Goal: Task Accomplishment & Management: Manage account settings

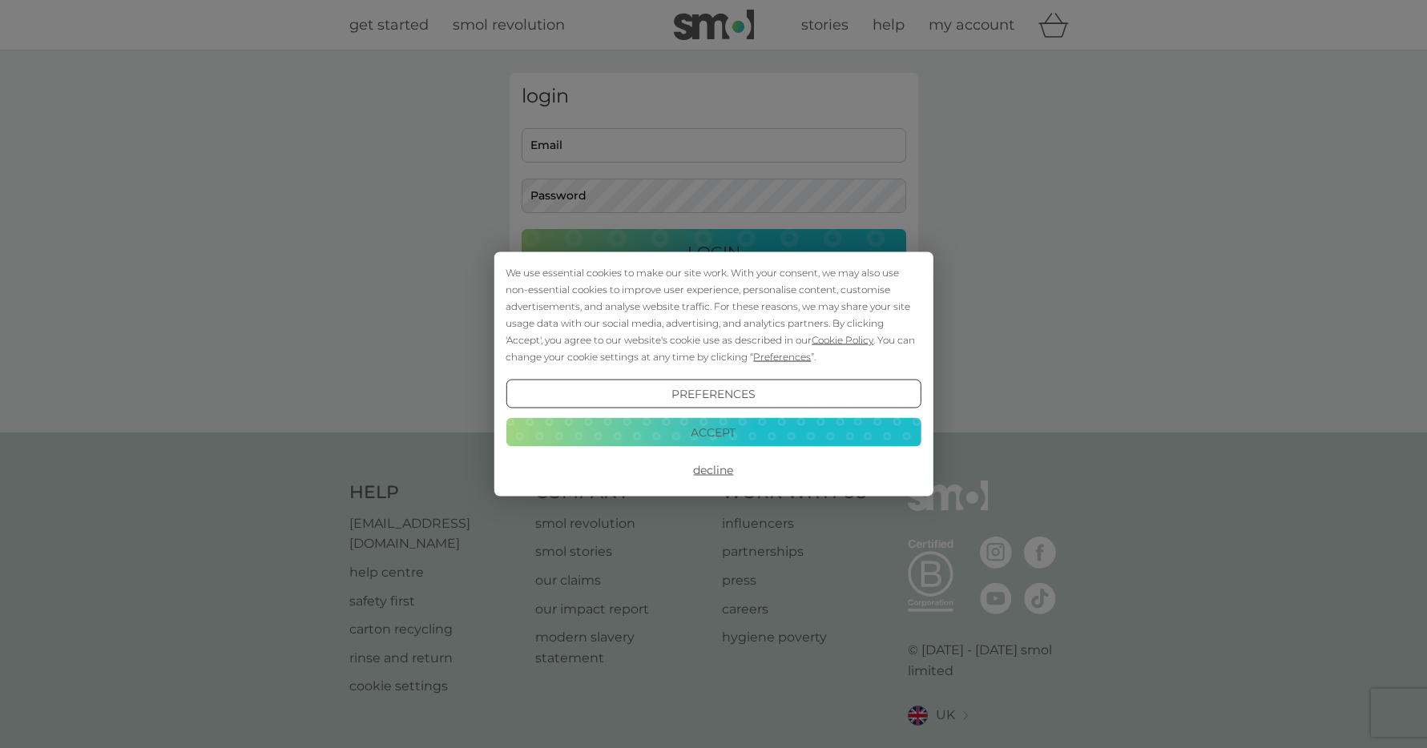
click at [691, 429] on button "Accept" at bounding box center [712, 431] width 415 height 29
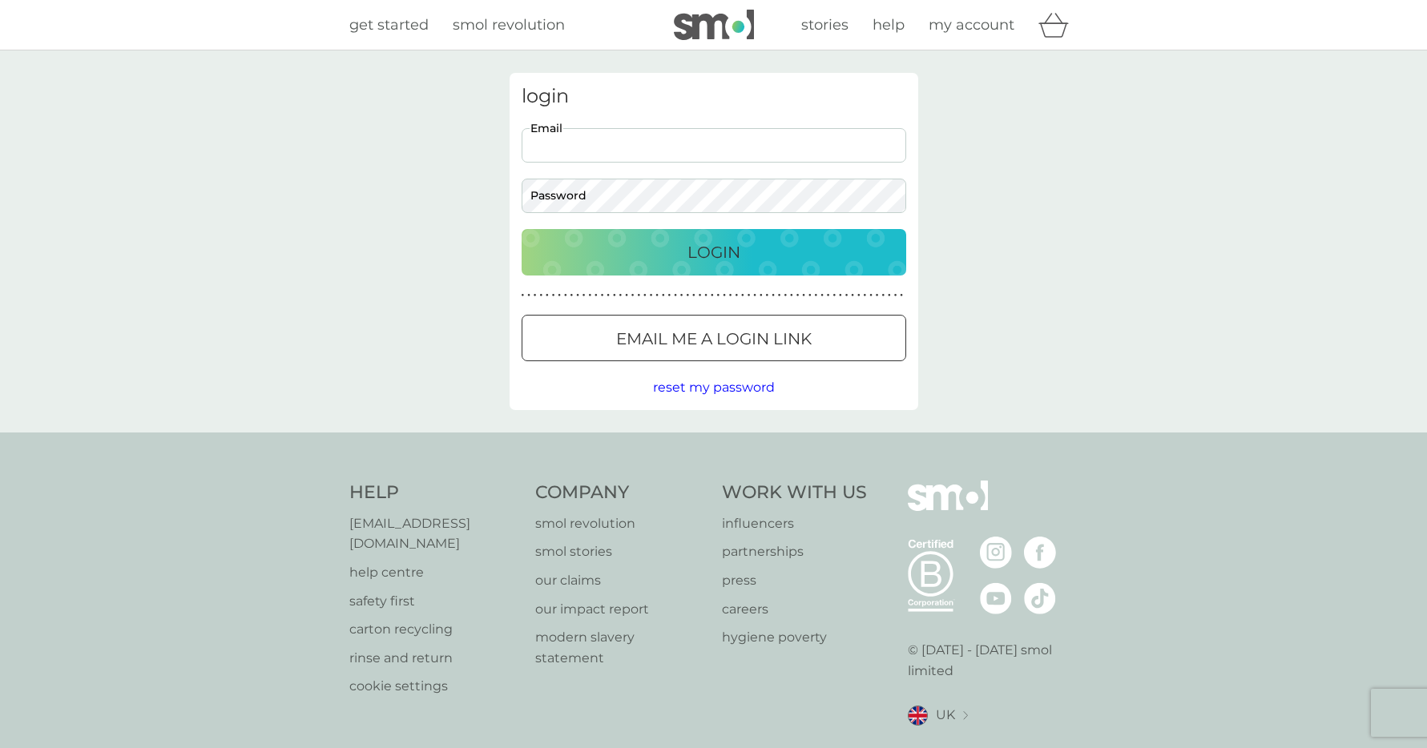
click at [612, 152] on input "Email" at bounding box center [713, 145] width 385 height 34
type input "daisy@cfsevents.co.uk"
click at [521, 229] on button "Login" at bounding box center [713, 252] width 385 height 46
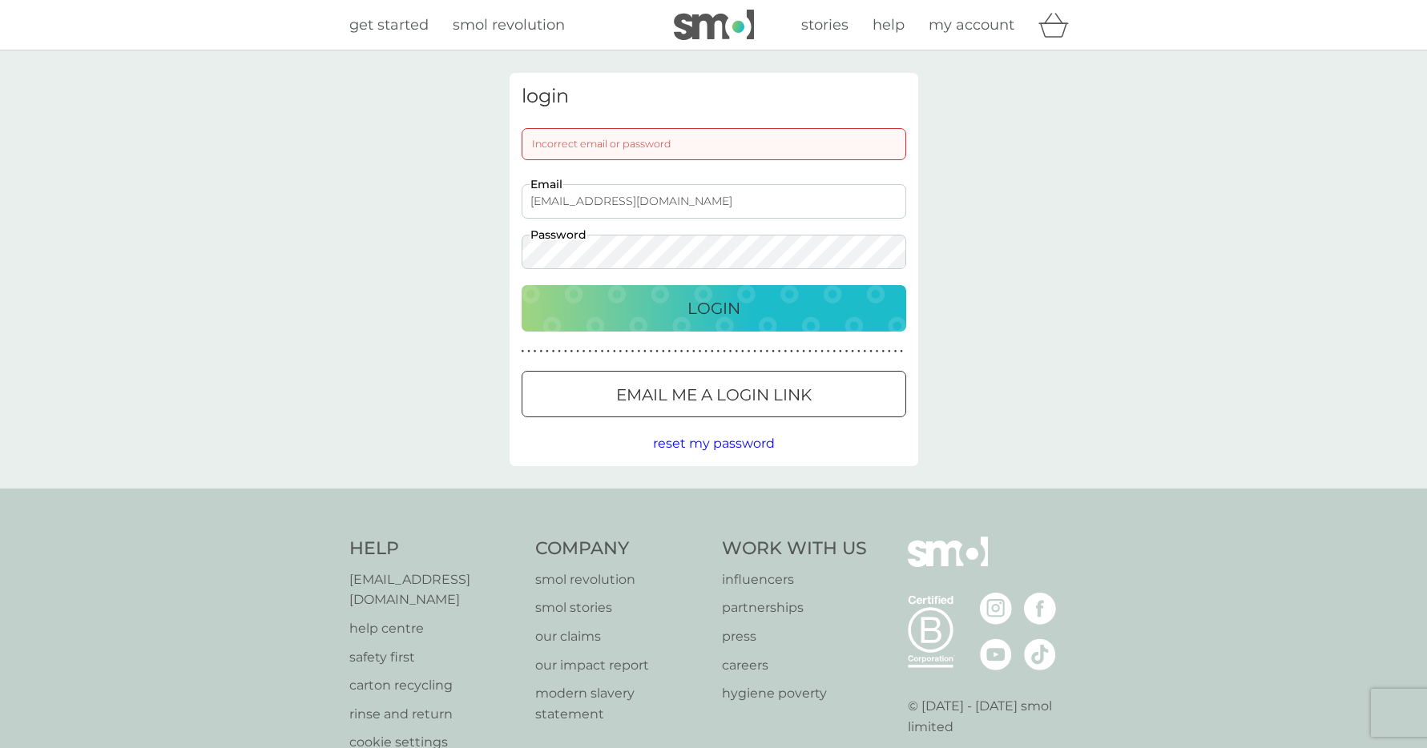
click at [521, 285] on button "Login" at bounding box center [713, 308] width 385 height 46
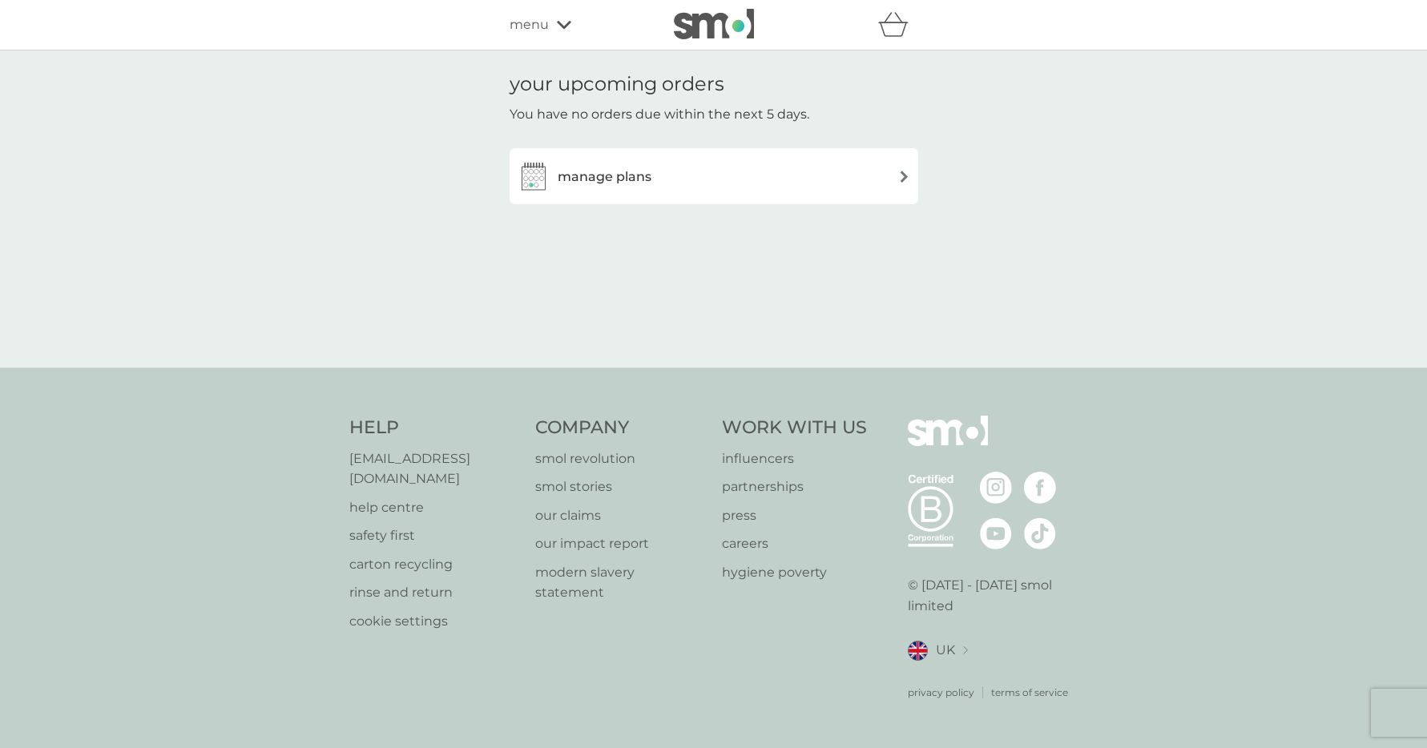
click at [542, 22] on span "menu" at bounding box center [528, 24] width 39 height 21
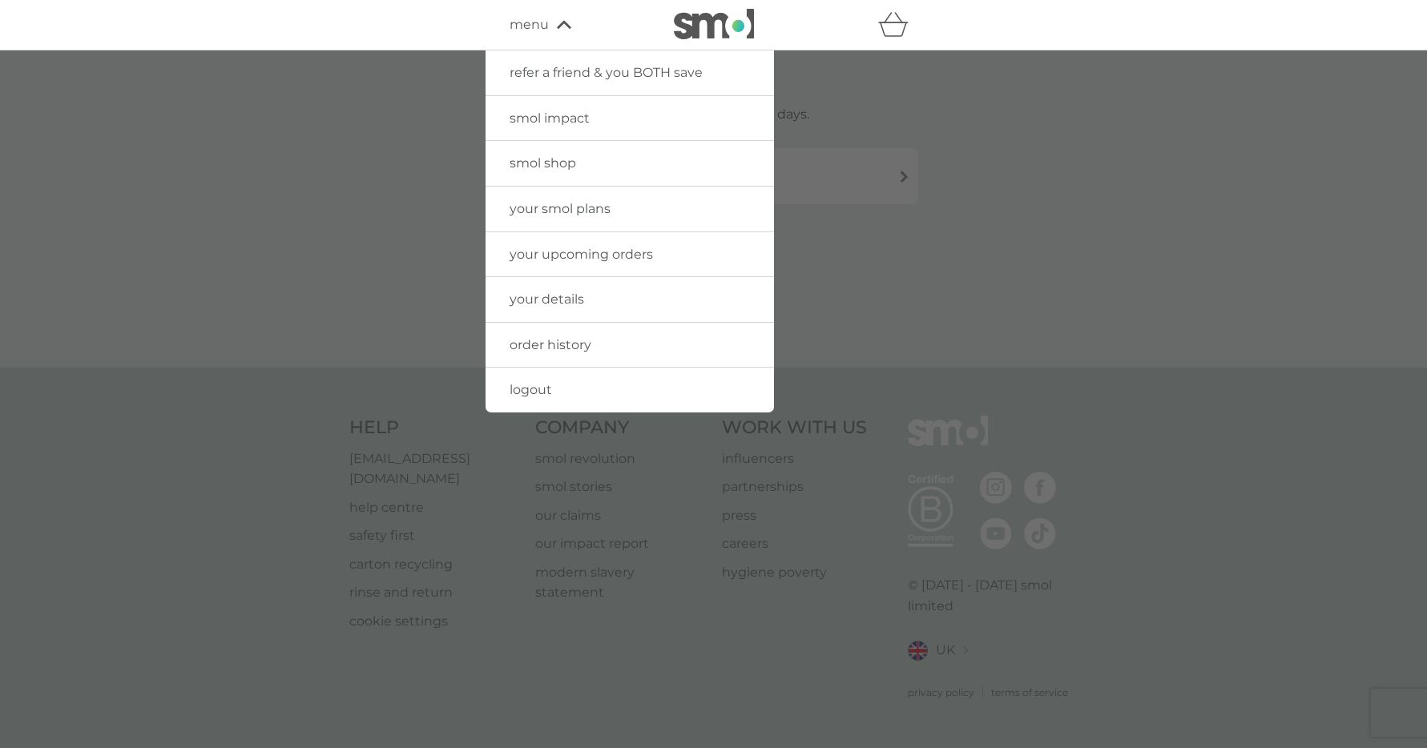
click at [559, 256] on span "your upcoming orders" at bounding box center [580, 254] width 143 height 15
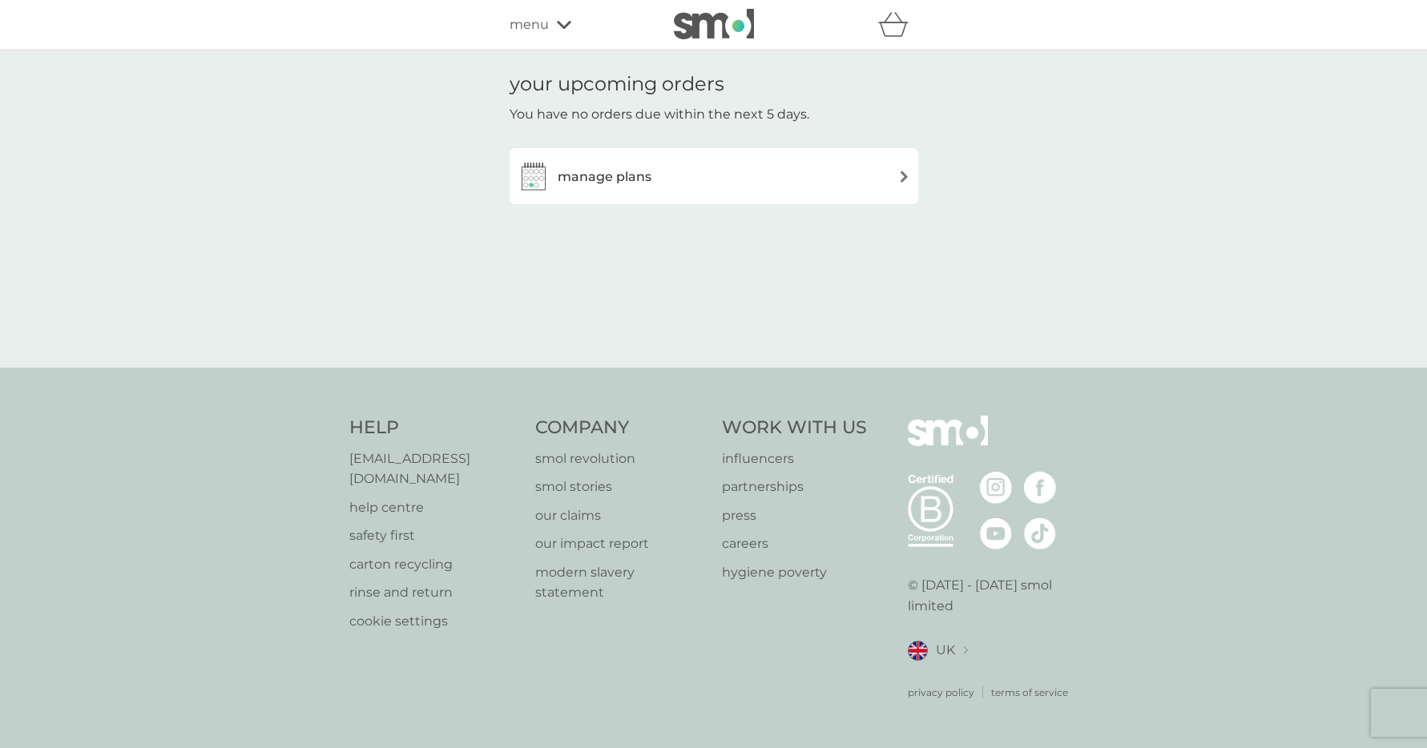
click at [620, 167] on h3 "manage plans" at bounding box center [605, 177] width 94 height 21
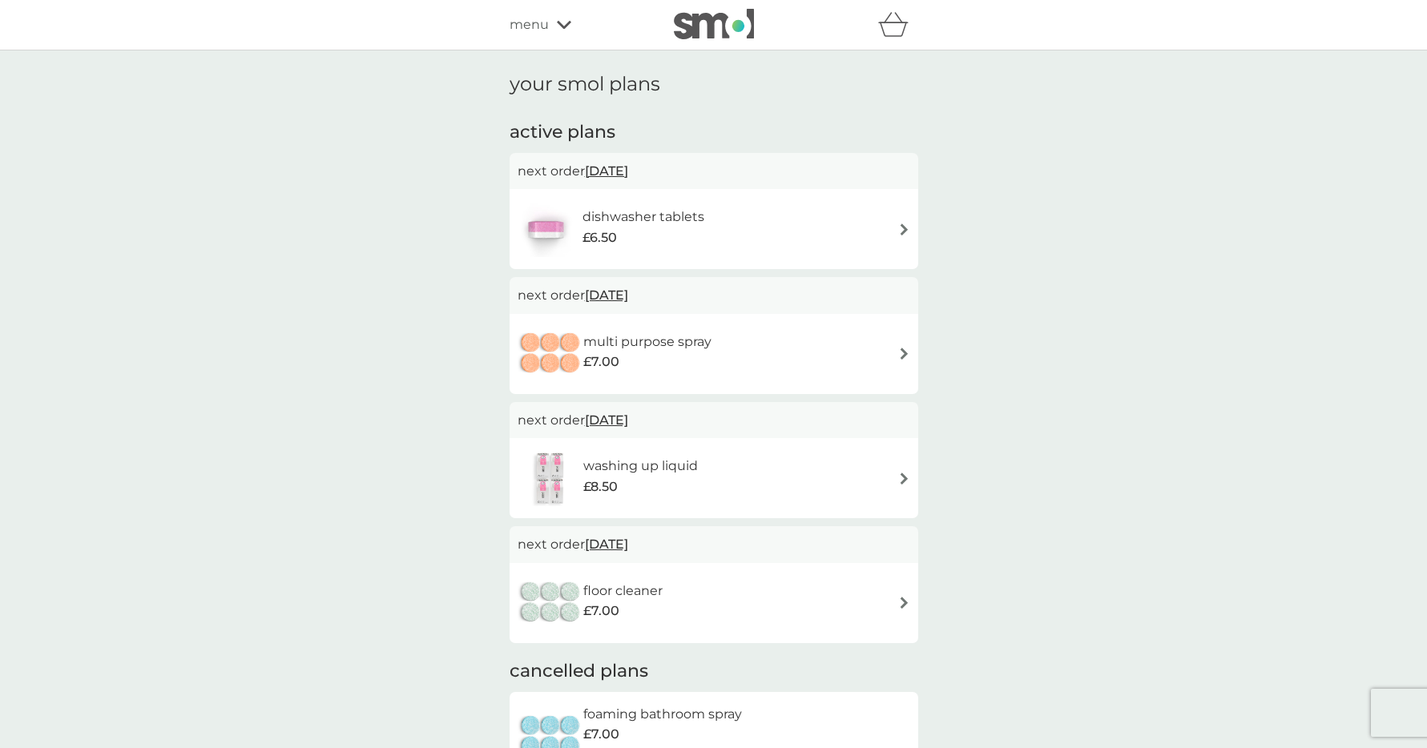
click at [536, 25] on span "menu" at bounding box center [528, 24] width 39 height 21
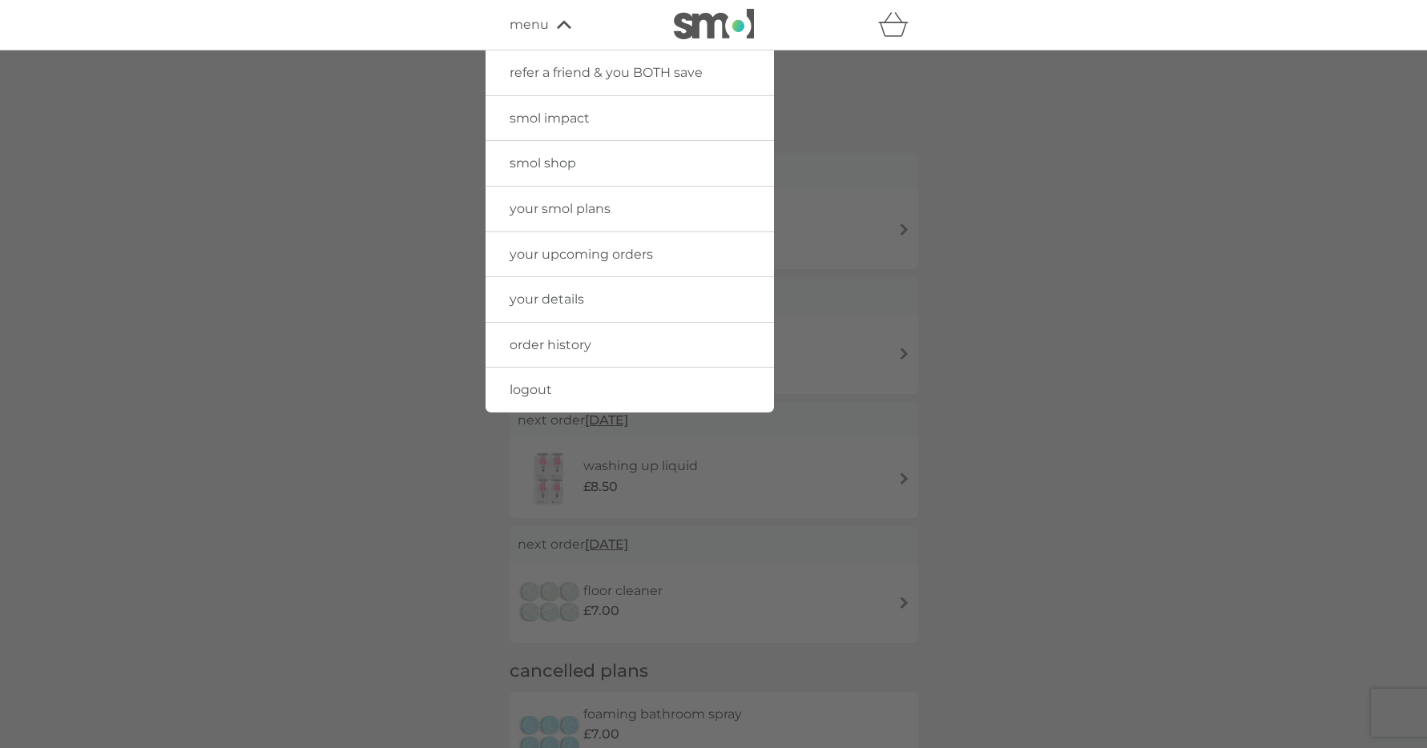
click at [575, 339] on span "order history" at bounding box center [550, 344] width 82 height 15
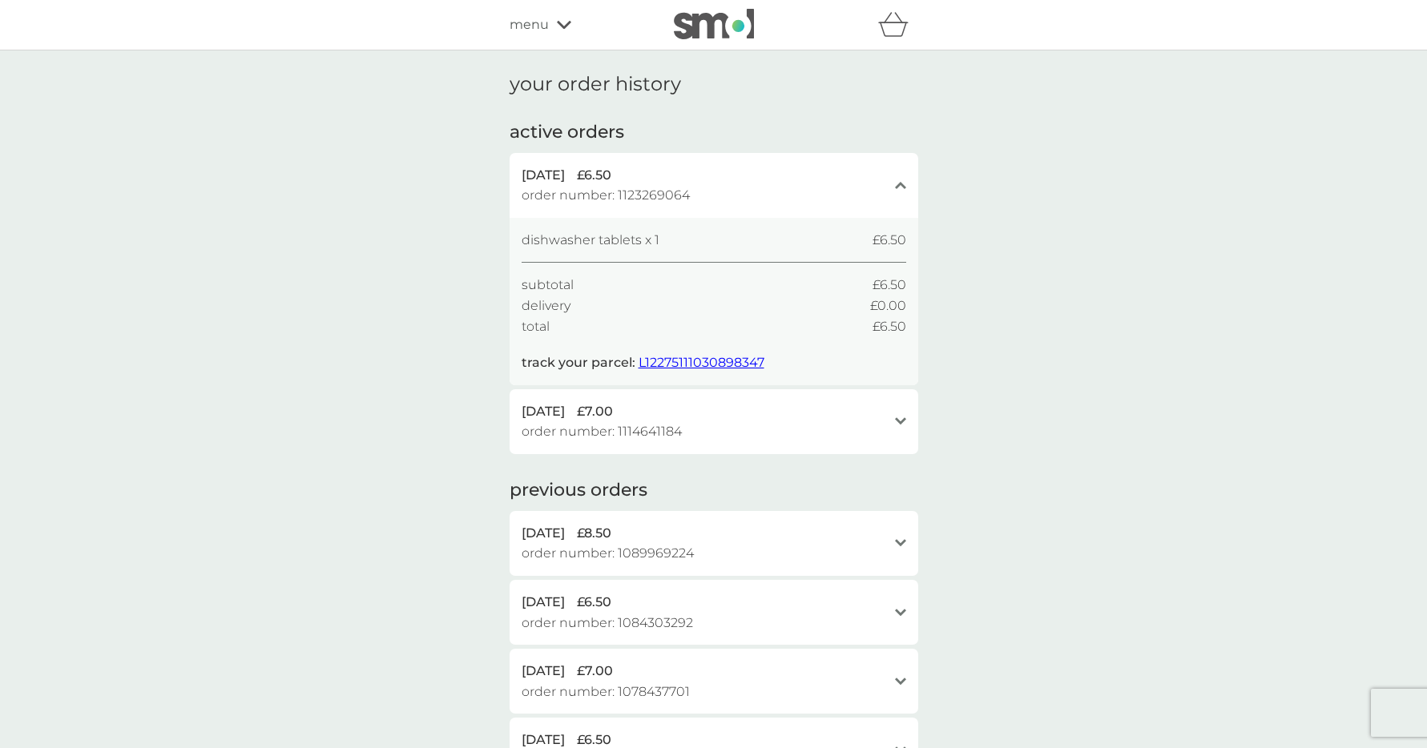
click at [897, 189] on div "close" at bounding box center [900, 185] width 11 height 13
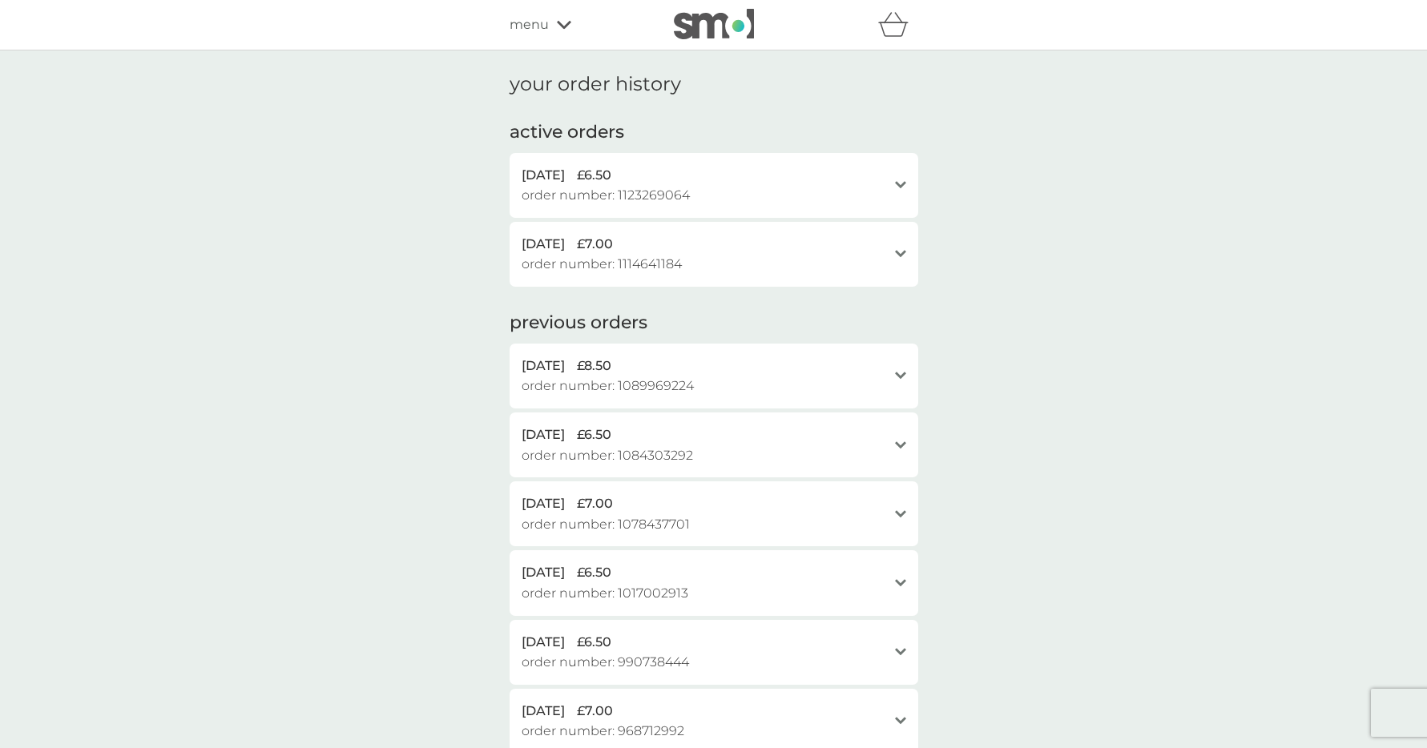
click at [896, 180] on div "open" at bounding box center [900, 185] width 11 height 13
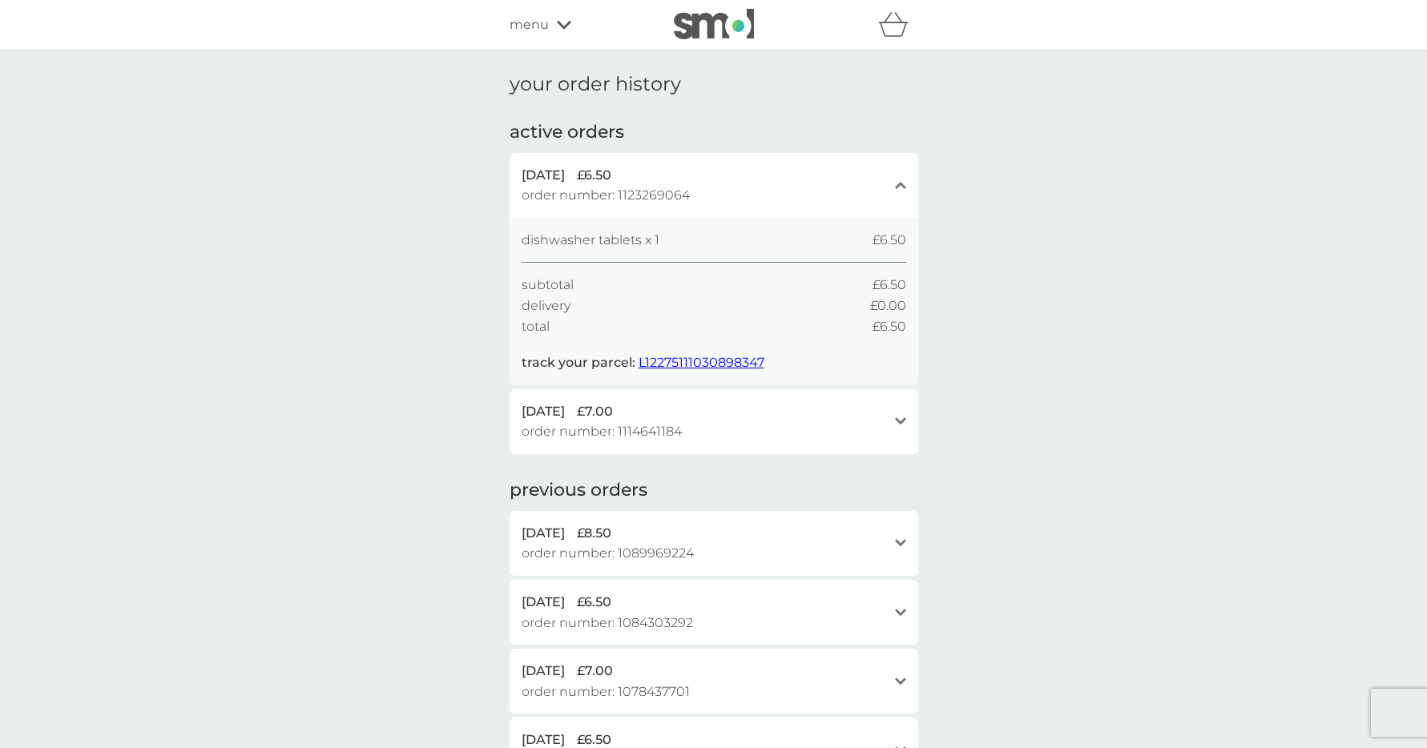
click at [723, 179] on div "[DATE] £6.50" at bounding box center [703, 175] width 365 height 21
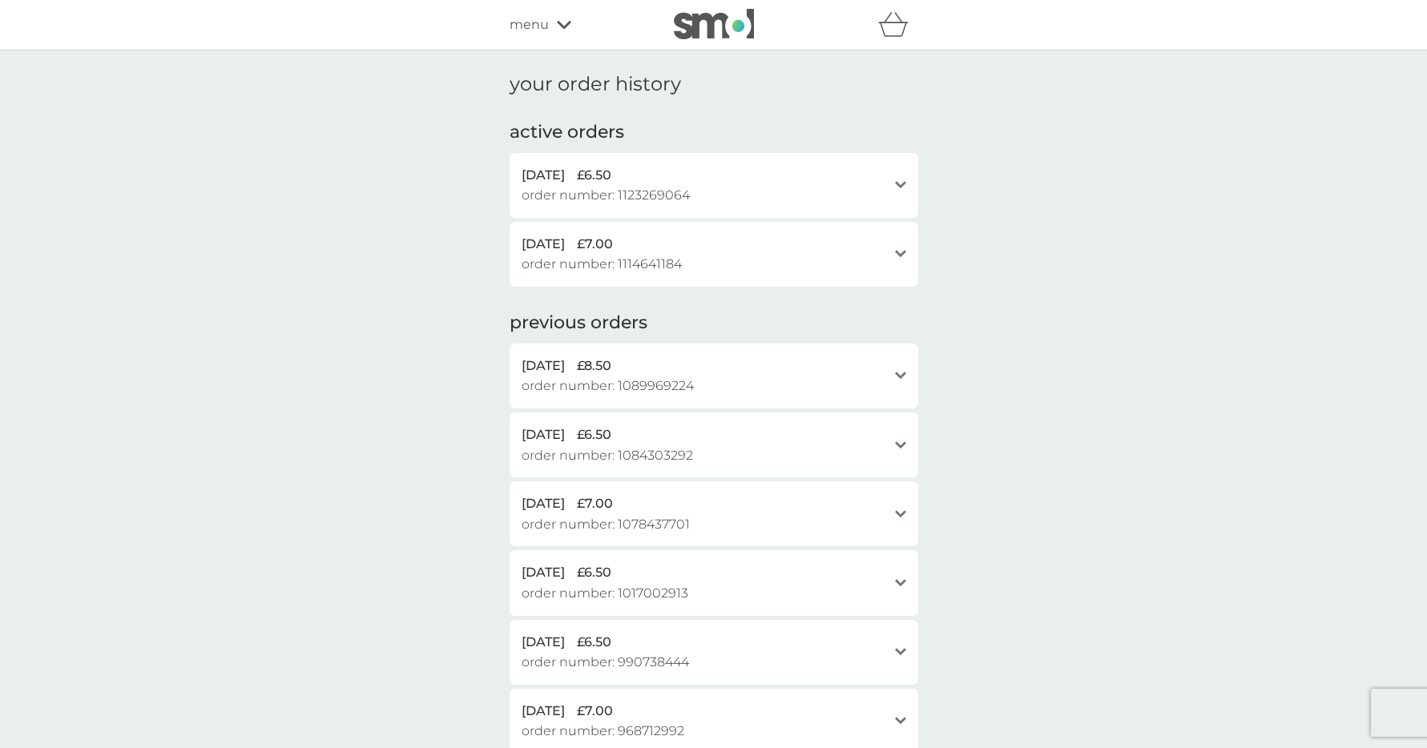
drag, startPoint x: 834, startPoint y: 171, endPoint x: 864, endPoint y: 171, distance: 29.7
click at [835, 171] on div "[DATE] £6.50" at bounding box center [703, 175] width 365 height 21
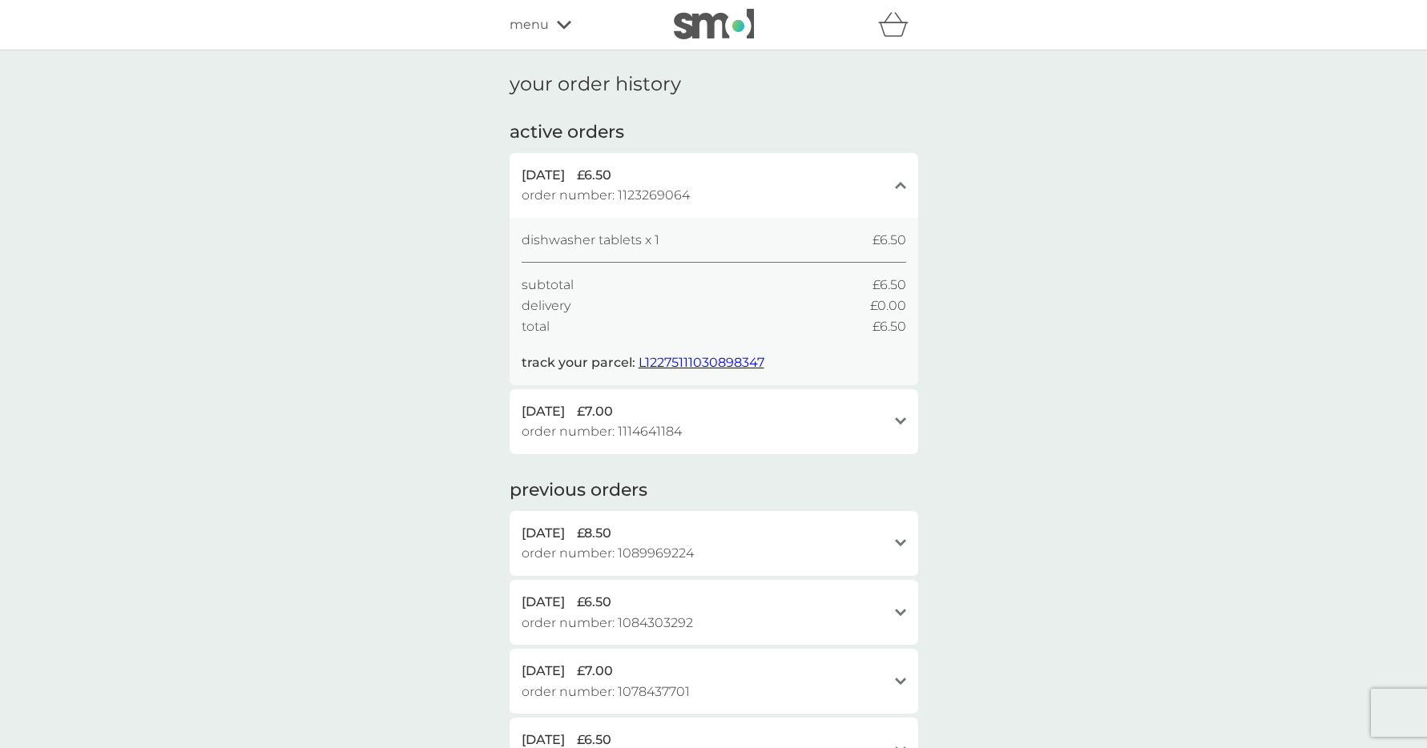
drag, startPoint x: 829, startPoint y: 243, endPoint x: 763, endPoint y: 215, distance: 72.2
click at [825, 241] on div "dishwasher tablets x 1 £6.50" at bounding box center [713, 240] width 385 height 21
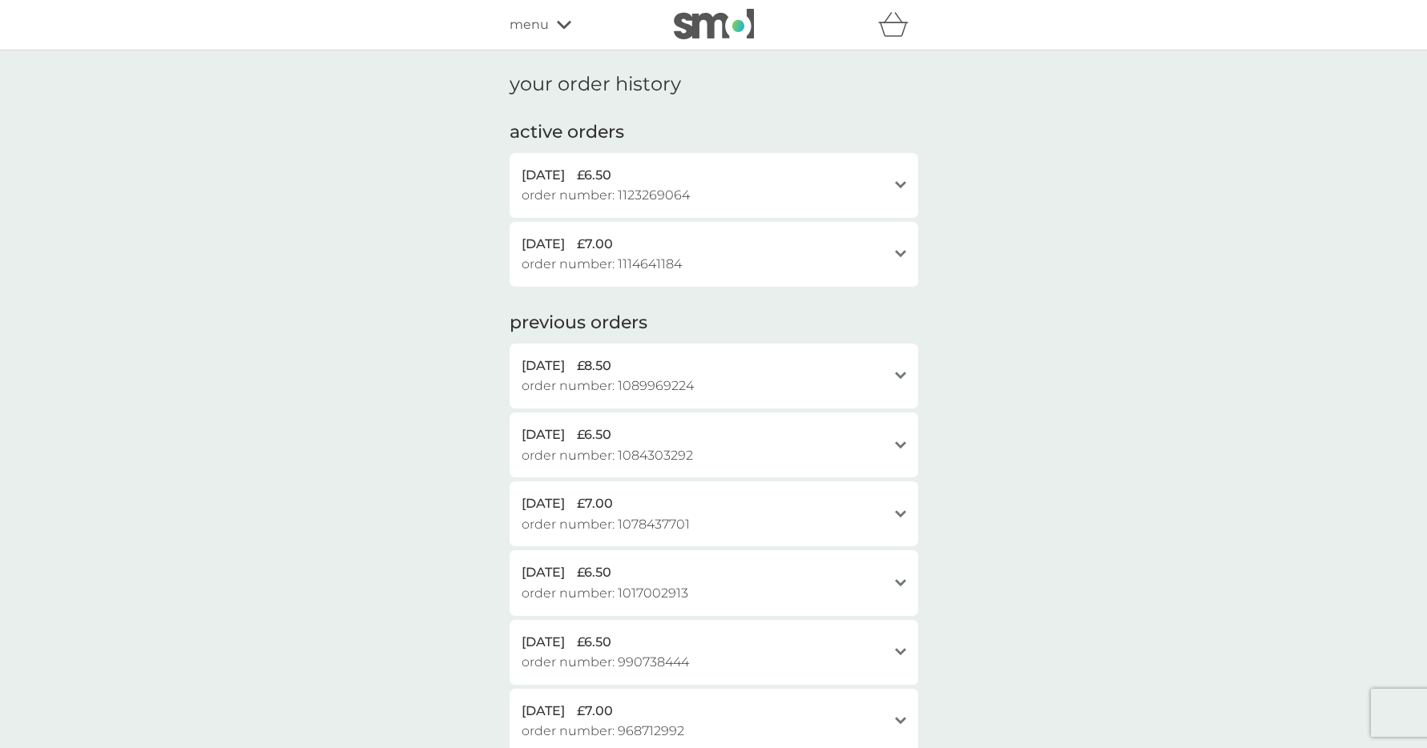
drag, startPoint x: 757, startPoint y: 212, endPoint x: 707, endPoint y: 179, distance: 60.0
click at [756, 212] on div "[DATE] £6.50 order number: 1123269064 open" at bounding box center [713, 185] width 409 height 65
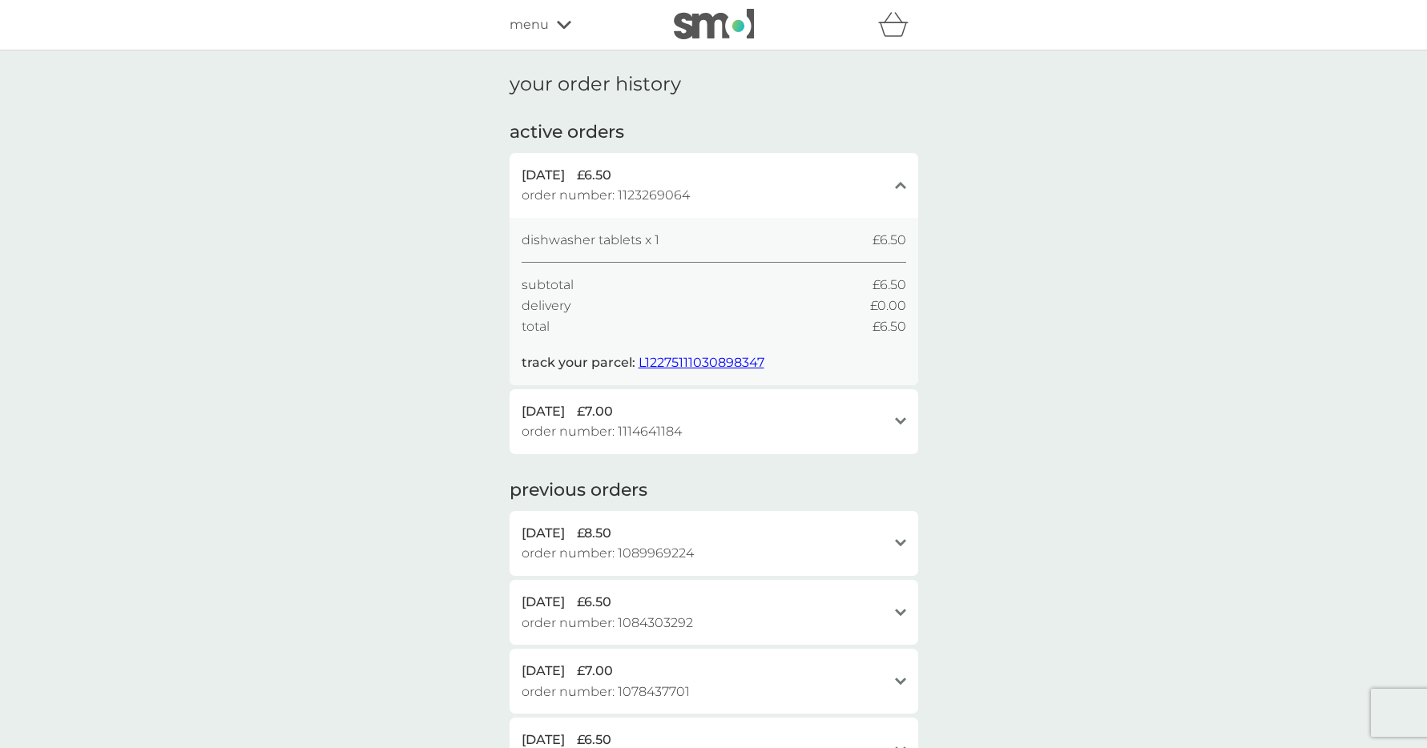
scroll to position [7, 0]
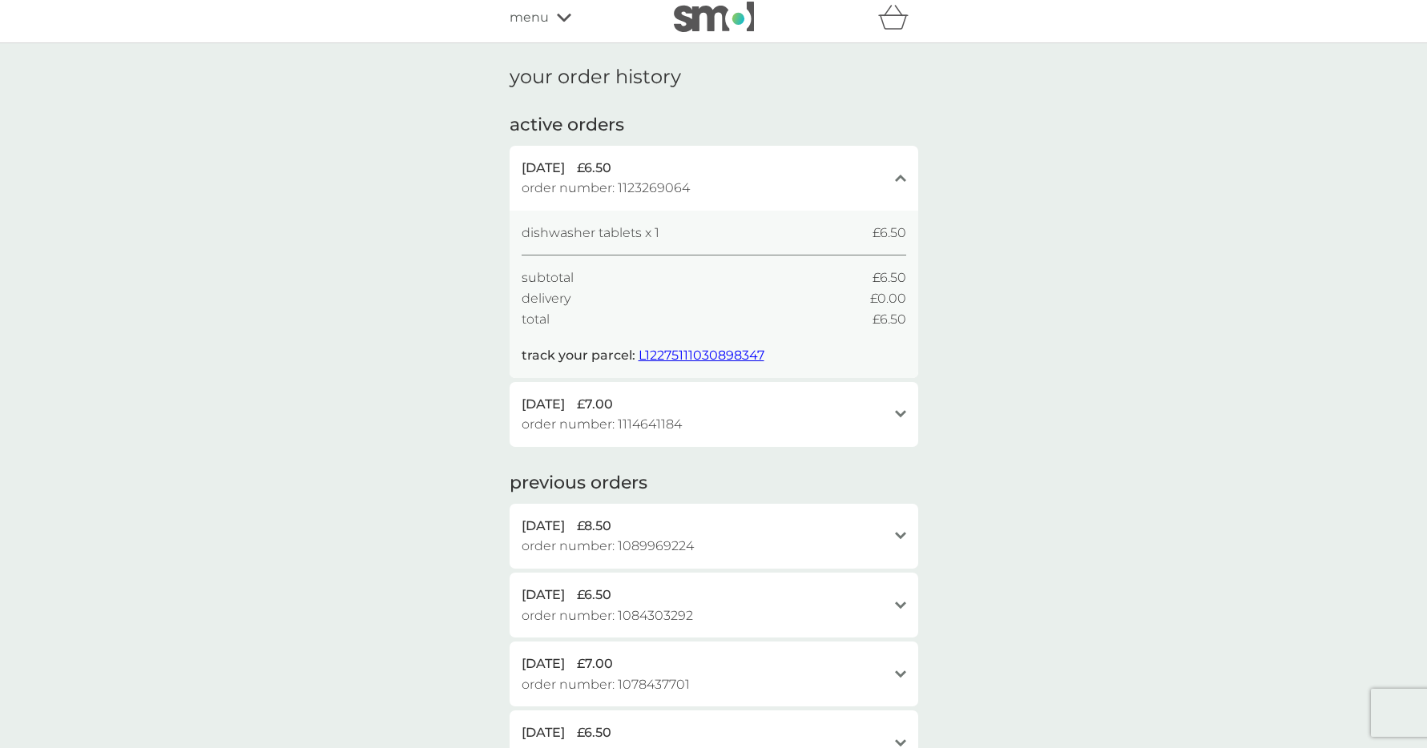
click at [542, 7] on span "menu" at bounding box center [528, 17] width 39 height 21
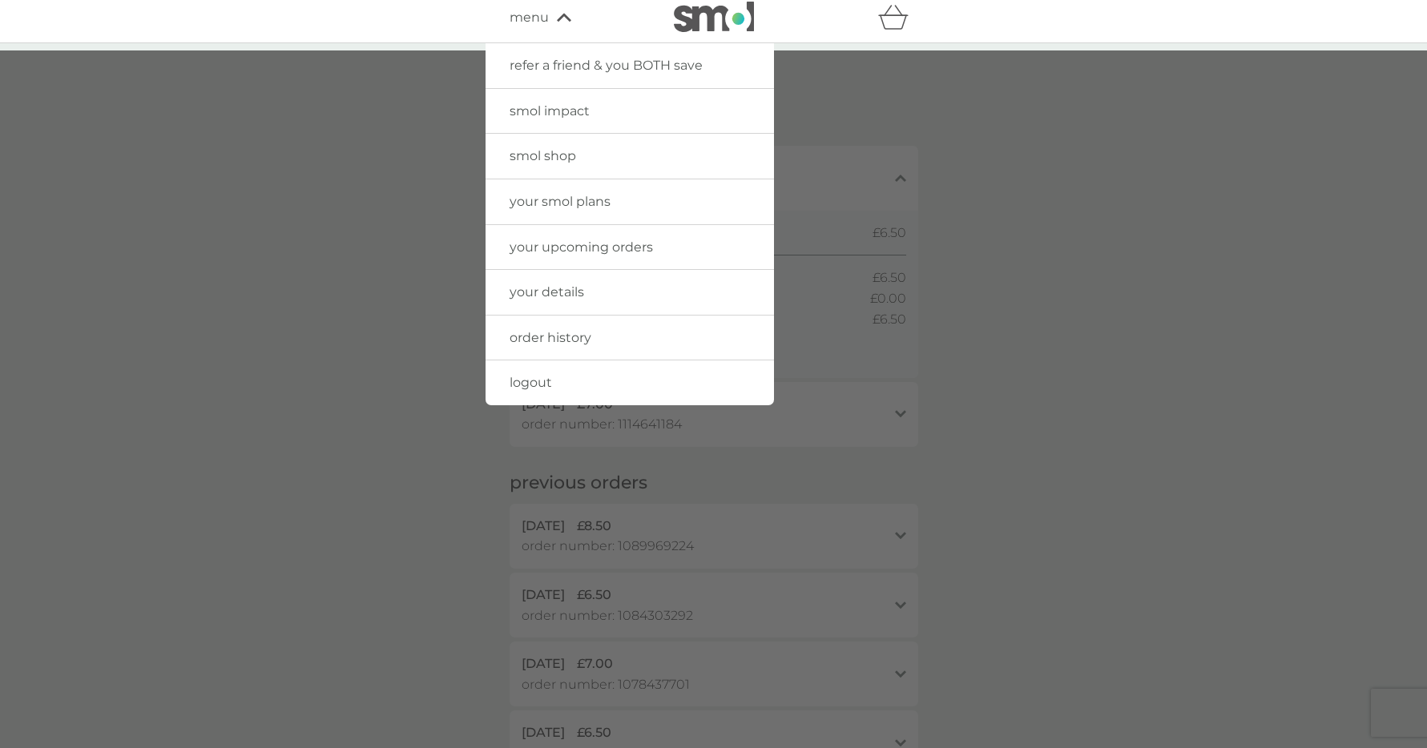
click at [1069, 354] on div at bounding box center [713, 424] width 1427 height 748
